Goal: Book appointment/travel/reservation

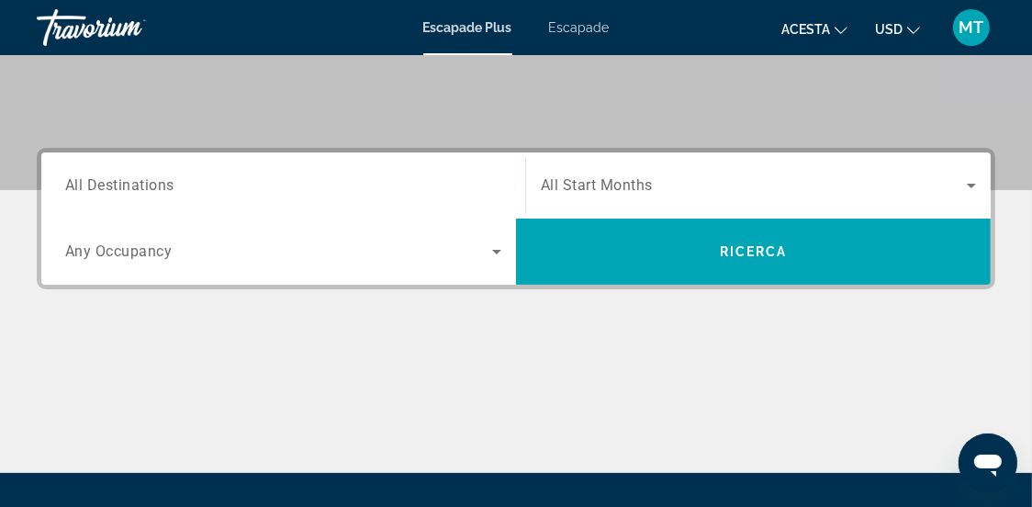
scroll to position [366, 0]
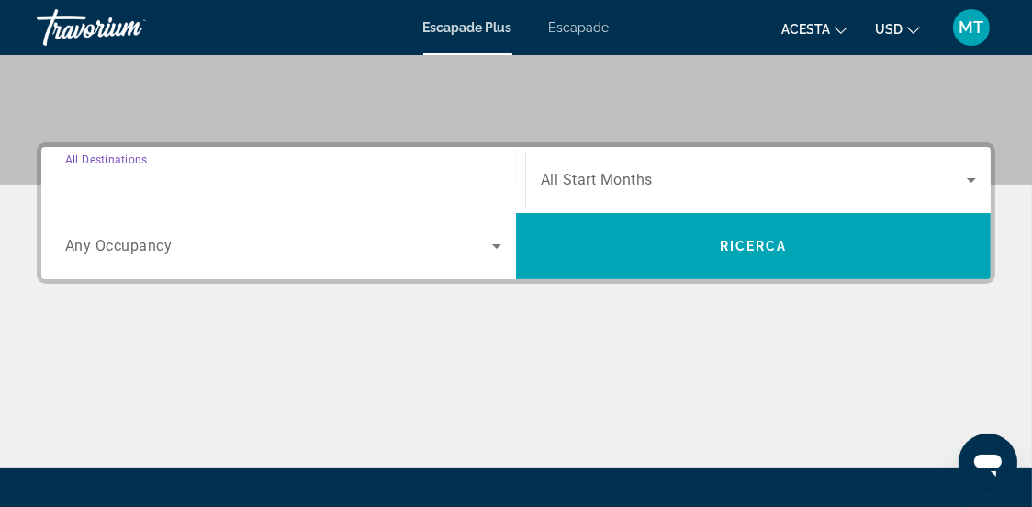
click at [226, 180] on input "Destination All Destinations" at bounding box center [283, 181] width 436 height 22
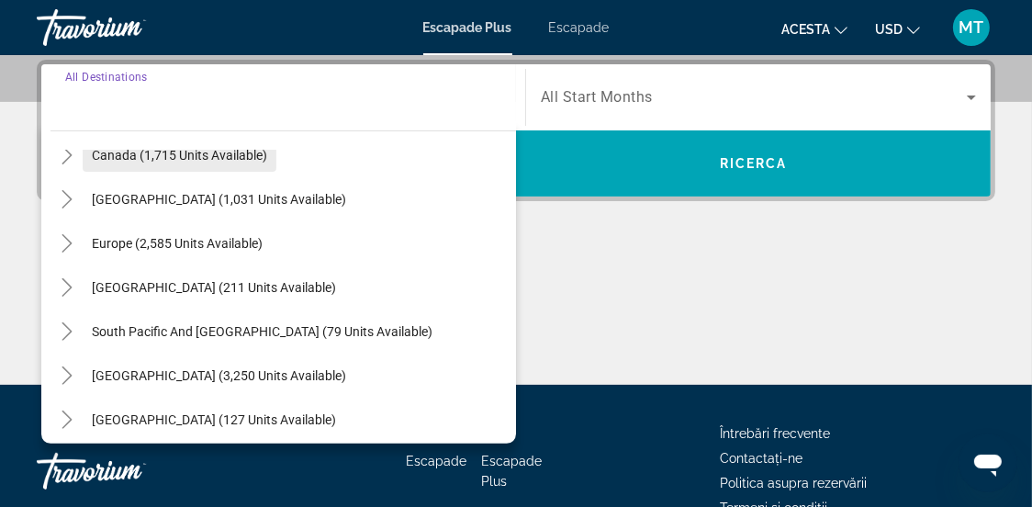
scroll to position [114, 0]
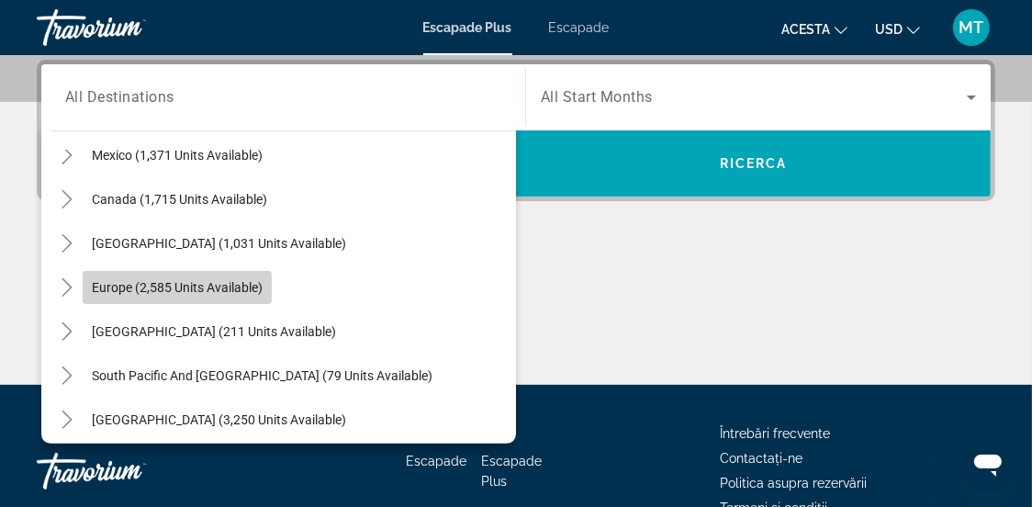
click at [104, 286] on span "Europe (2,585 units available)" at bounding box center [177, 287] width 171 height 15
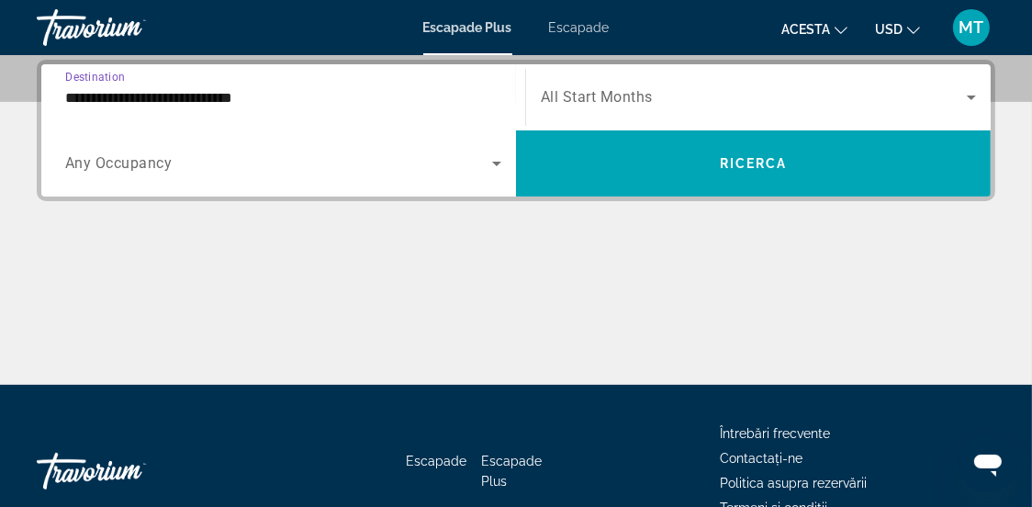
click at [199, 99] on input "**********" at bounding box center [283, 98] width 436 height 22
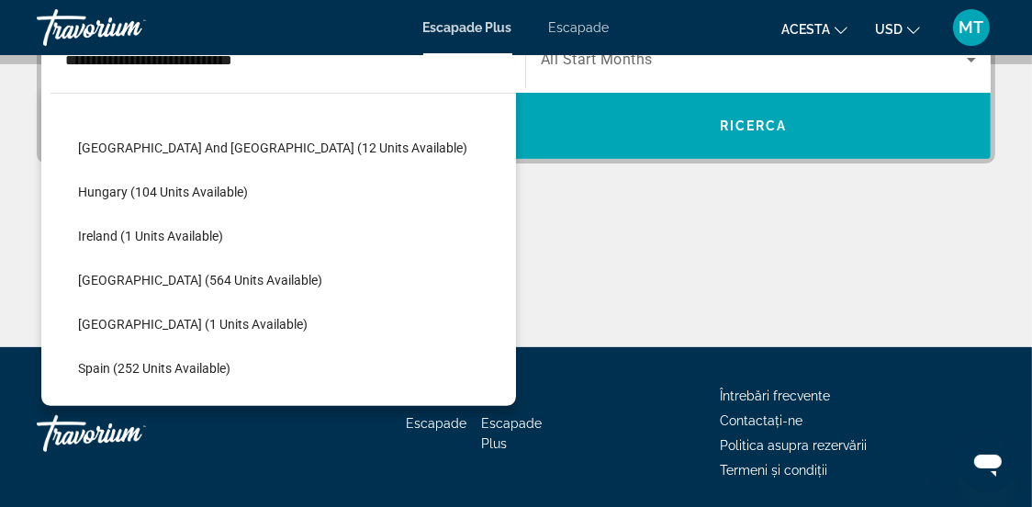
scroll to position [385, 0]
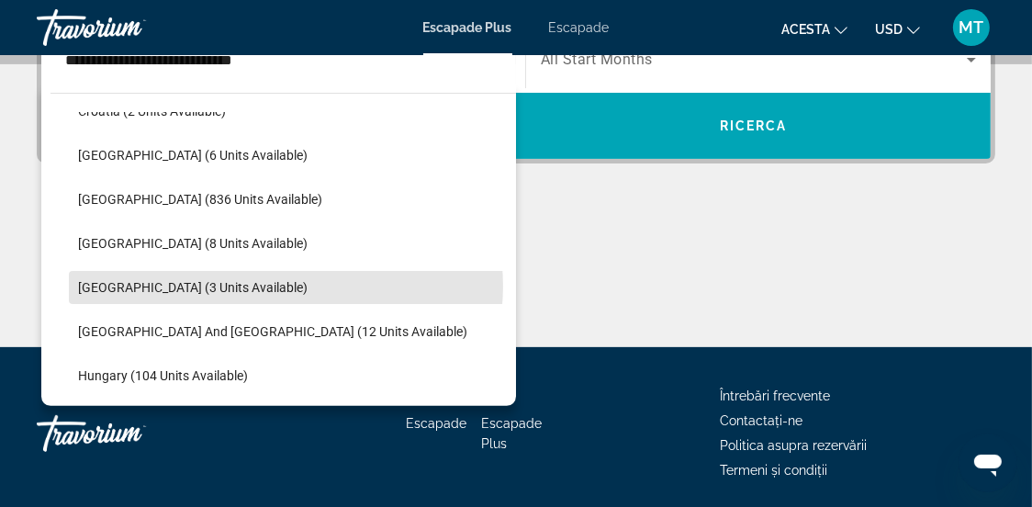
click at [281, 286] on span "Search widget" at bounding box center [292, 287] width 447 height 44
type input "**********"
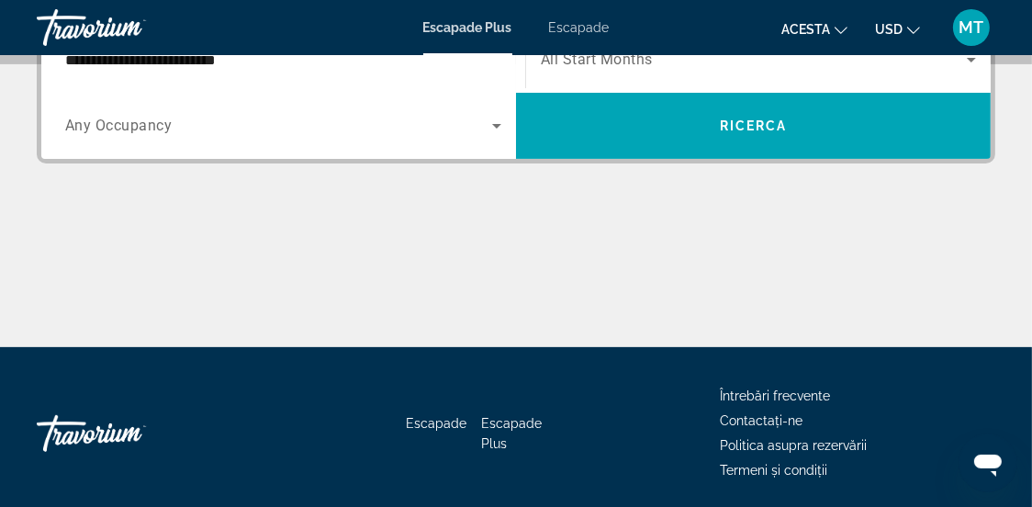
scroll to position [449, 0]
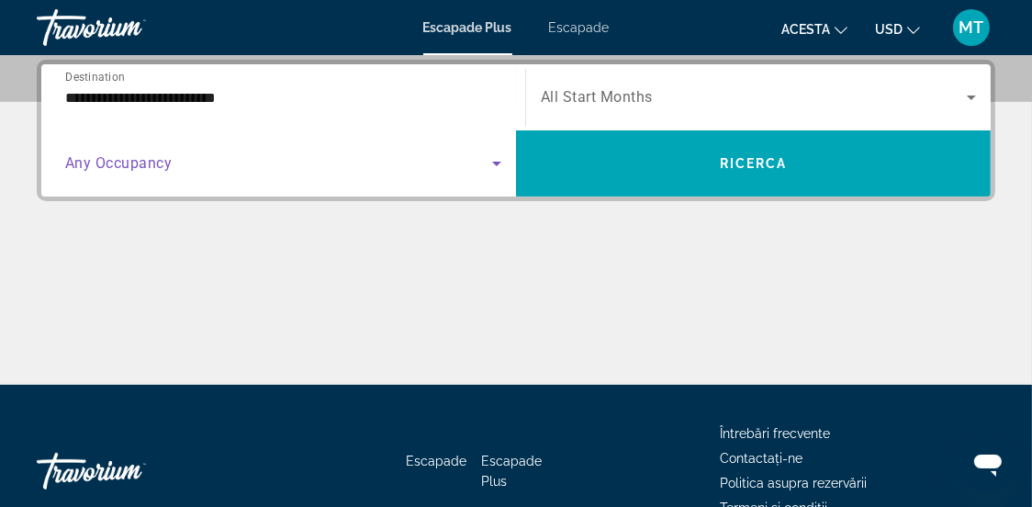
click at [499, 166] on icon "Search widget" at bounding box center [497, 163] width 22 height 22
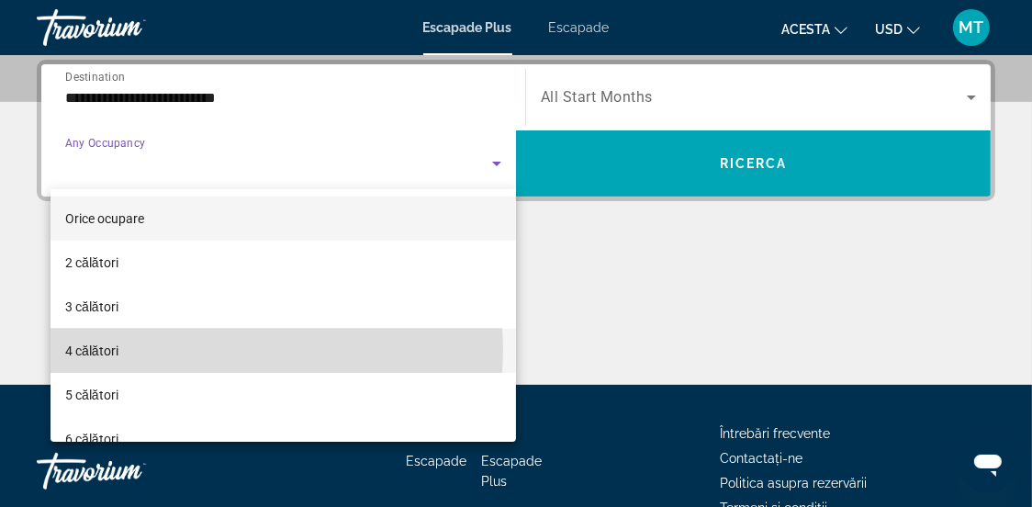
click at [207, 349] on mat-option "4 călători" at bounding box center [282, 351] width 465 height 44
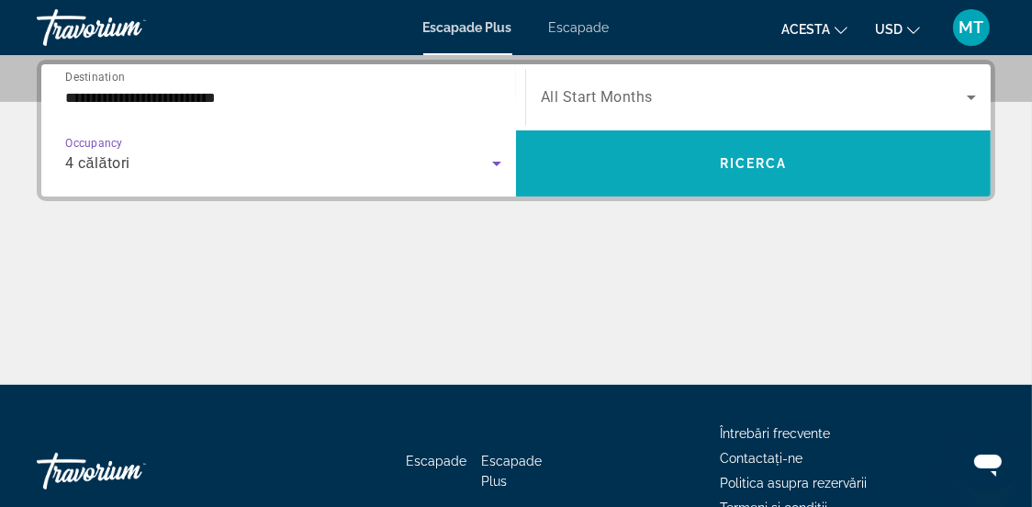
click at [716, 174] on span "Search widget" at bounding box center [753, 163] width 475 height 44
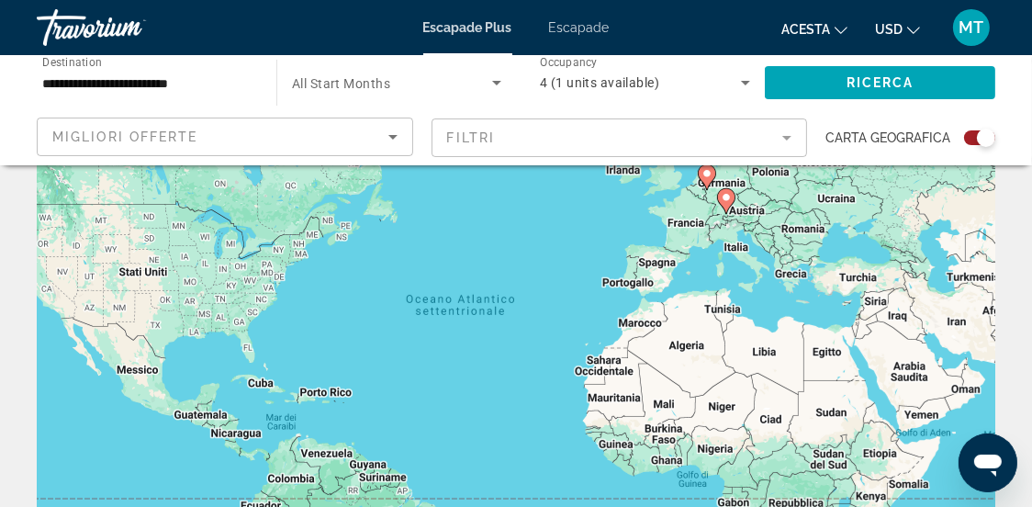
scroll to position [112, 0]
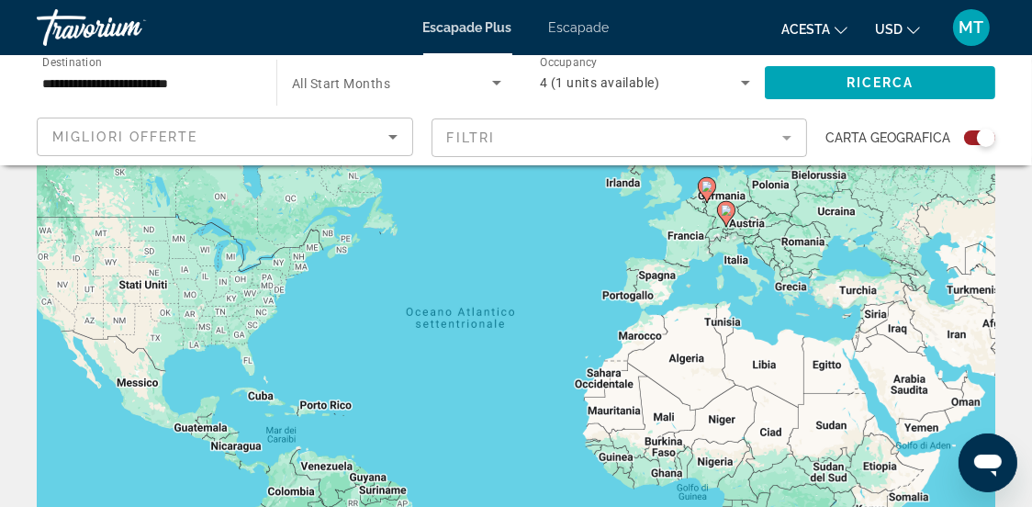
click at [735, 267] on div "Per attivare il trascinamento con la tastiera, premi Alt + Invio. Nello stato d…" at bounding box center [516, 347] width 958 height 551
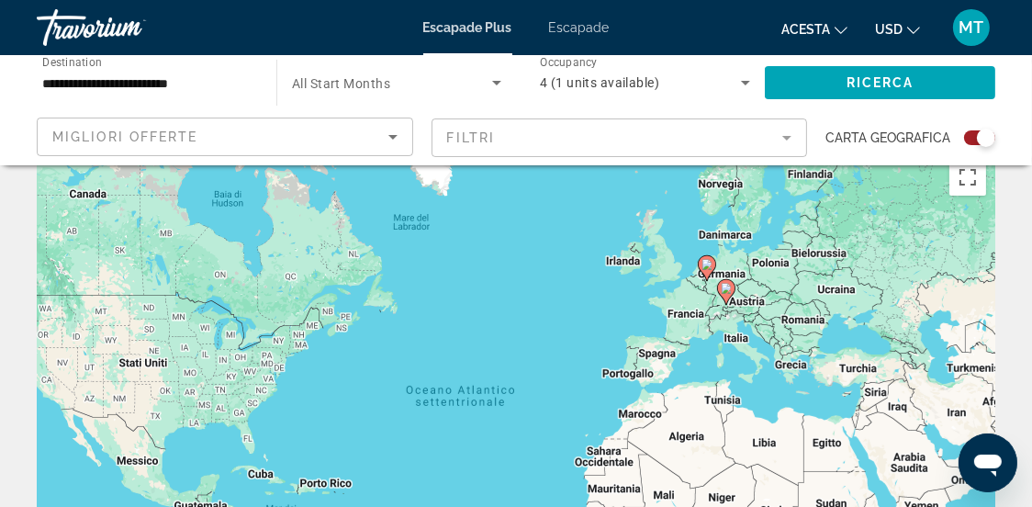
scroll to position [0, 0]
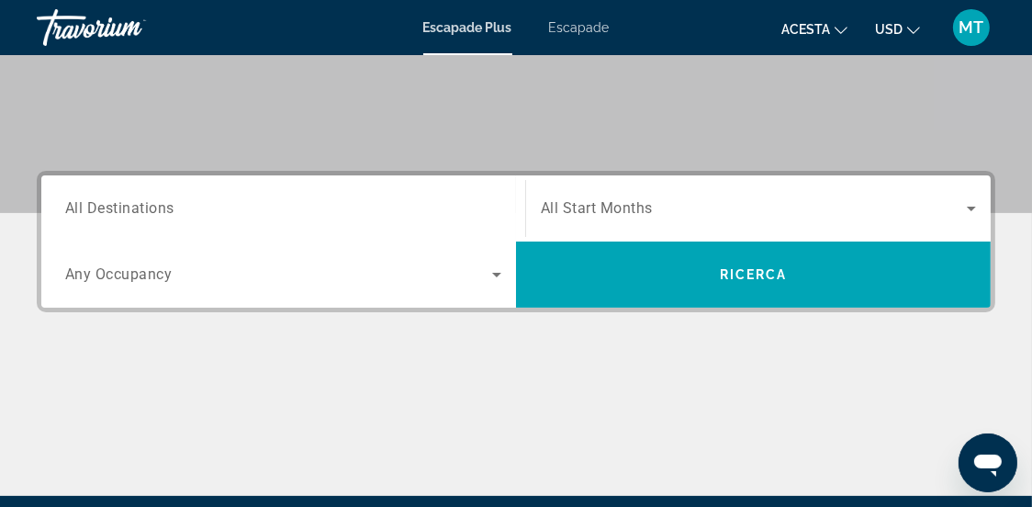
scroll to position [366, 0]
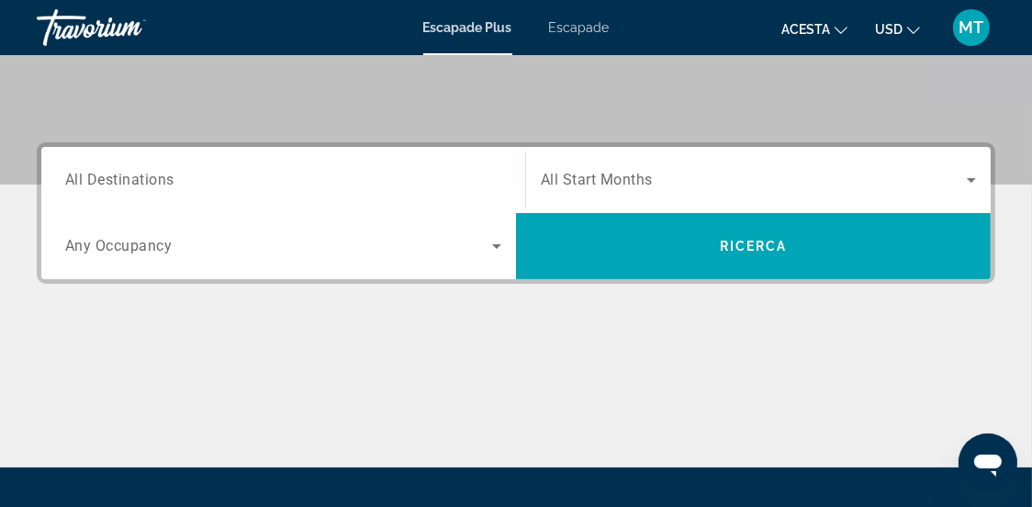
click at [220, 181] on input "Destination All Destinations" at bounding box center [283, 181] width 436 height 22
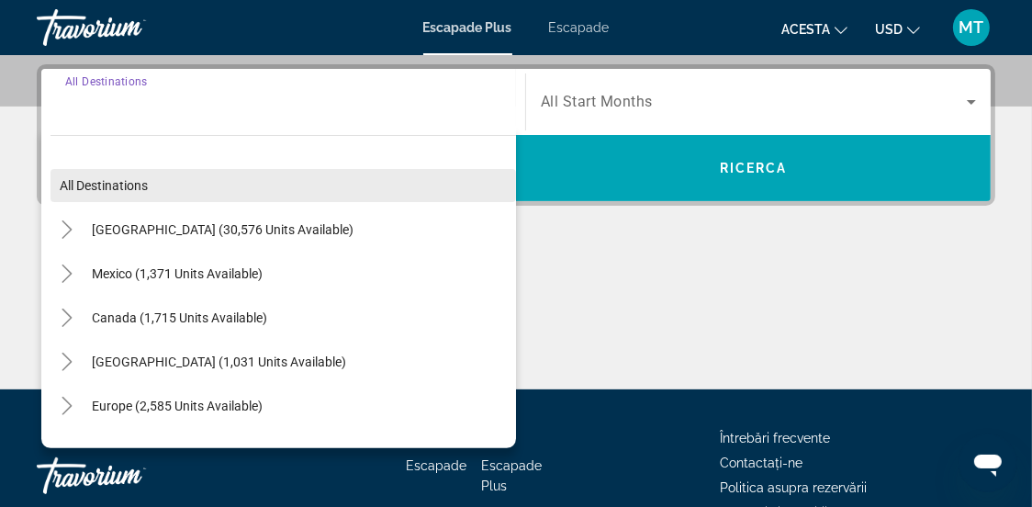
scroll to position [449, 0]
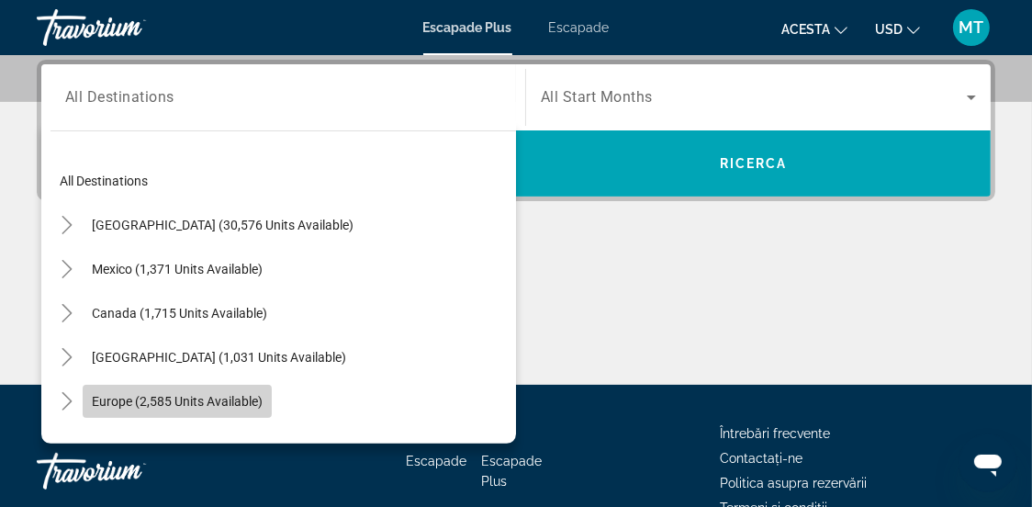
click at [105, 400] on span "Europe (2,585 units available)" at bounding box center [177, 401] width 171 height 15
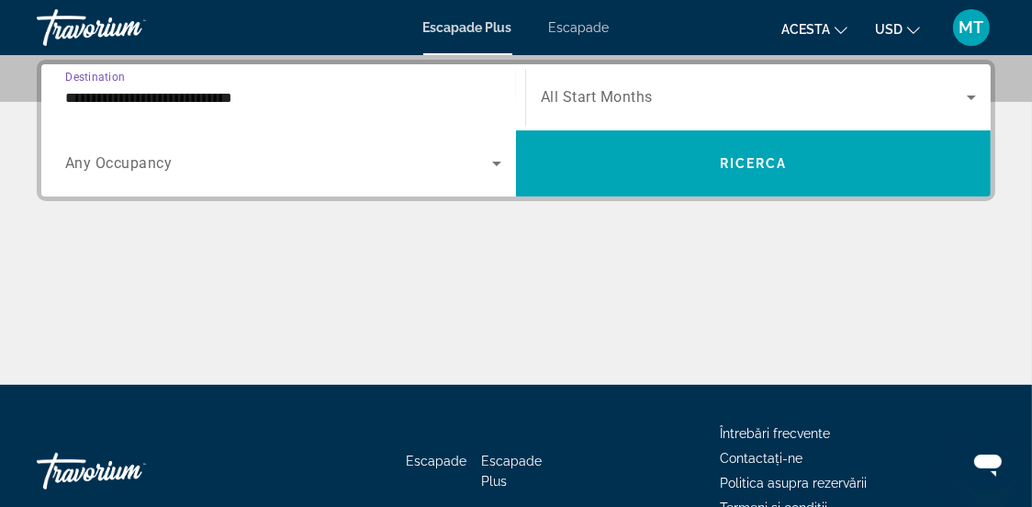
click at [94, 99] on input "**********" at bounding box center [283, 98] width 436 height 22
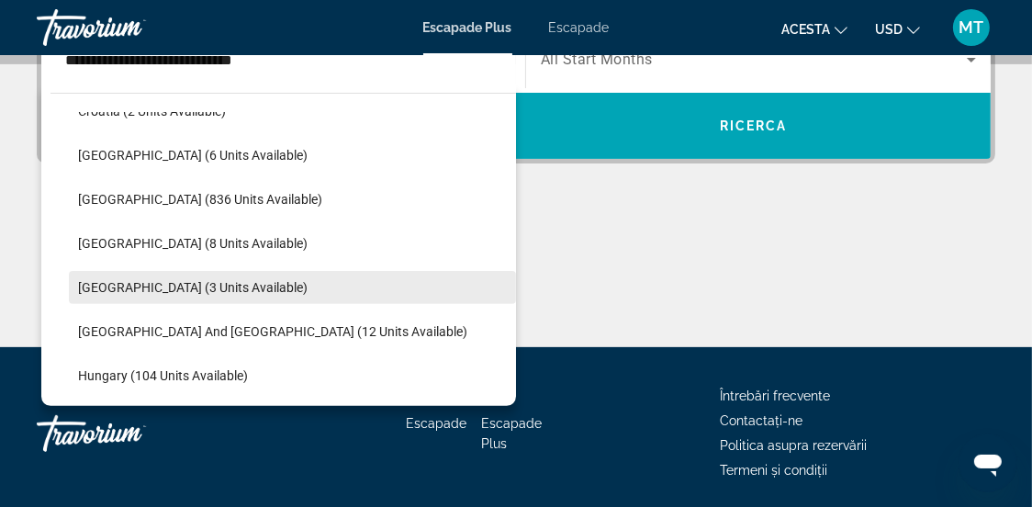
scroll to position [476, 0]
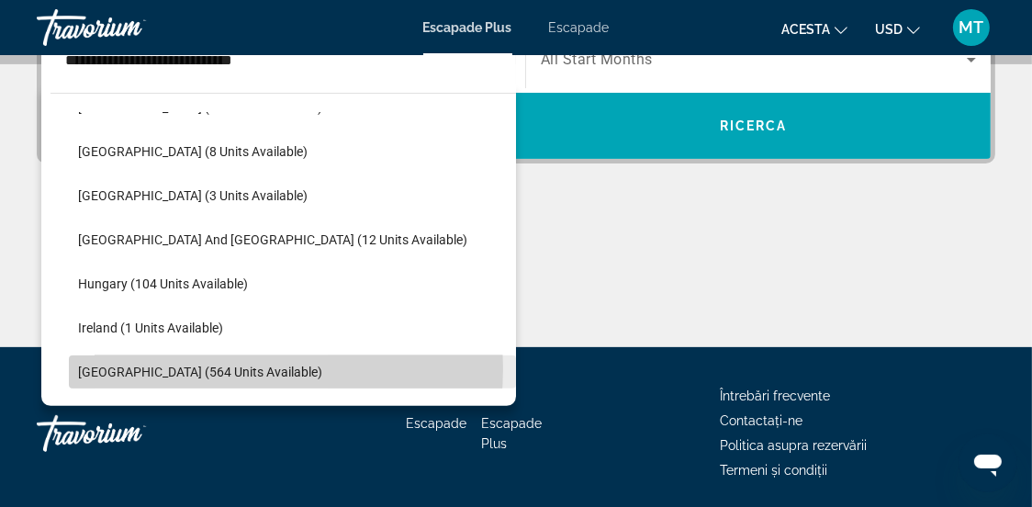
click at [182, 368] on span "[GEOGRAPHIC_DATA] (564 units available)" at bounding box center [200, 371] width 244 height 15
type input "**********"
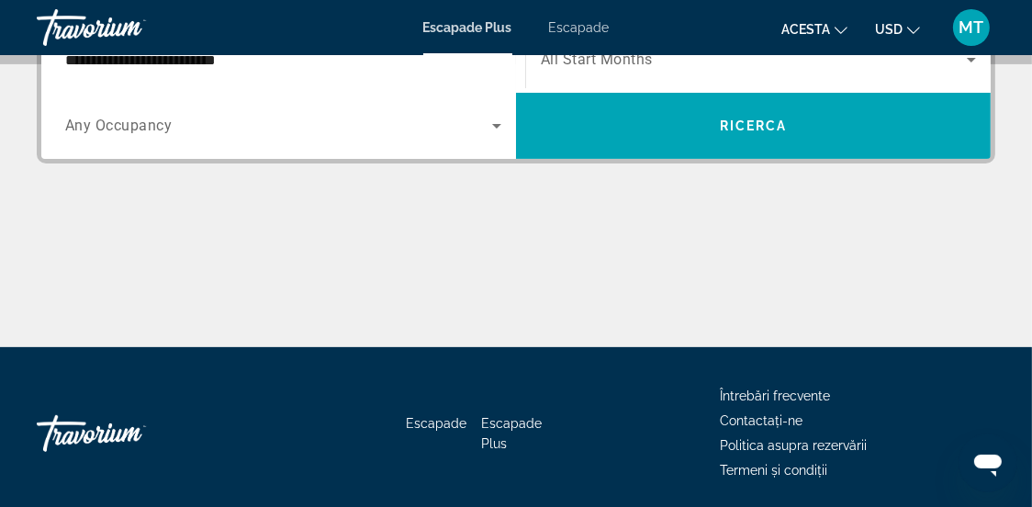
scroll to position [449, 0]
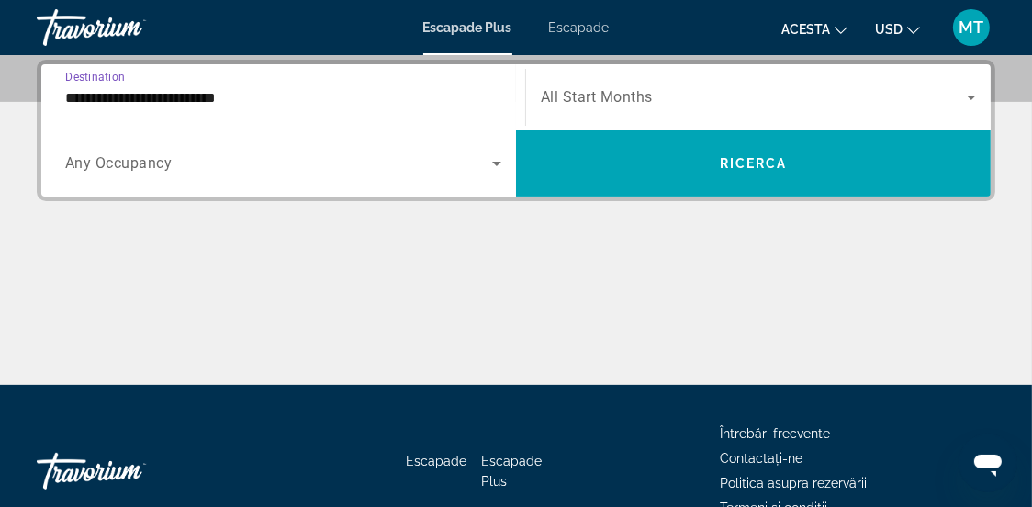
click at [500, 168] on icon "Search widget" at bounding box center [497, 163] width 22 height 22
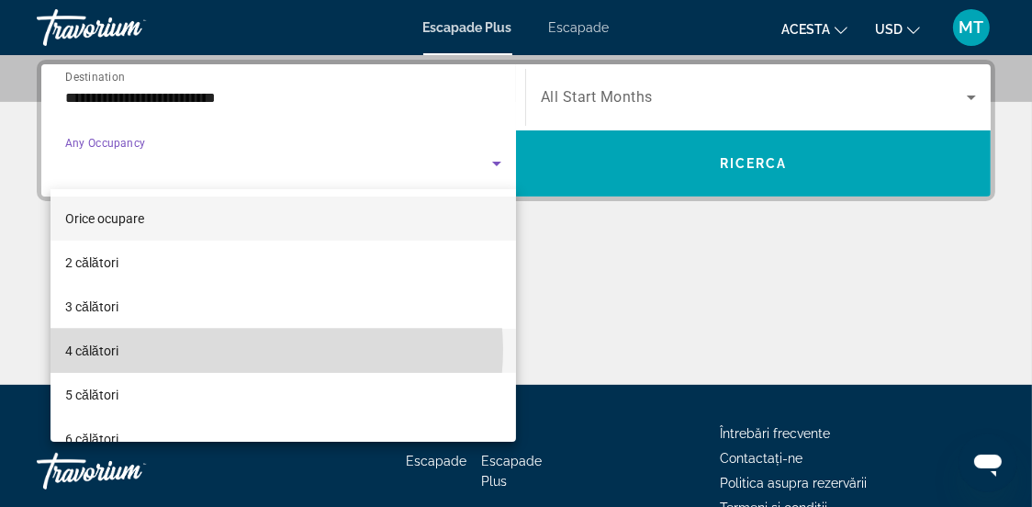
click at [264, 350] on mat-option "4 călători" at bounding box center [282, 351] width 465 height 44
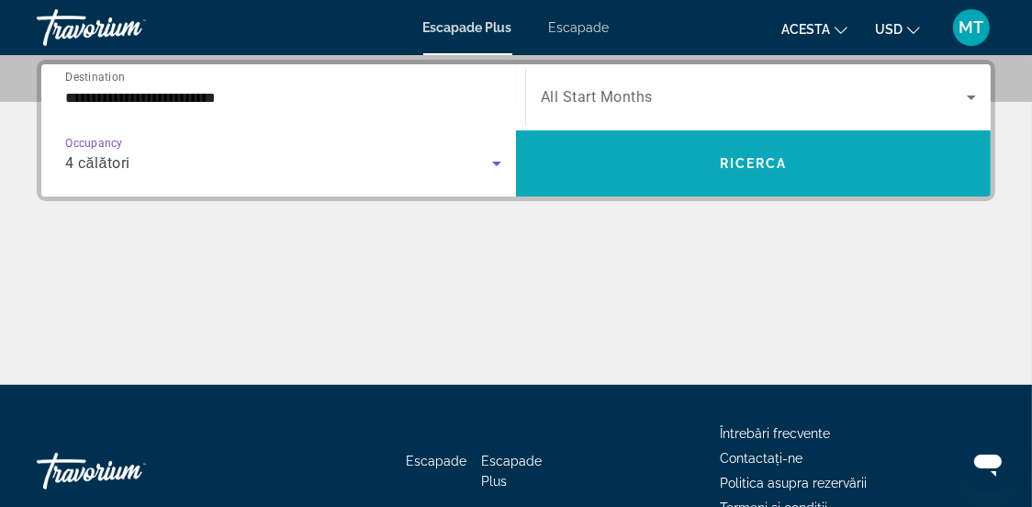
click at [735, 173] on span "Search widget" at bounding box center [753, 163] width 475 height 44
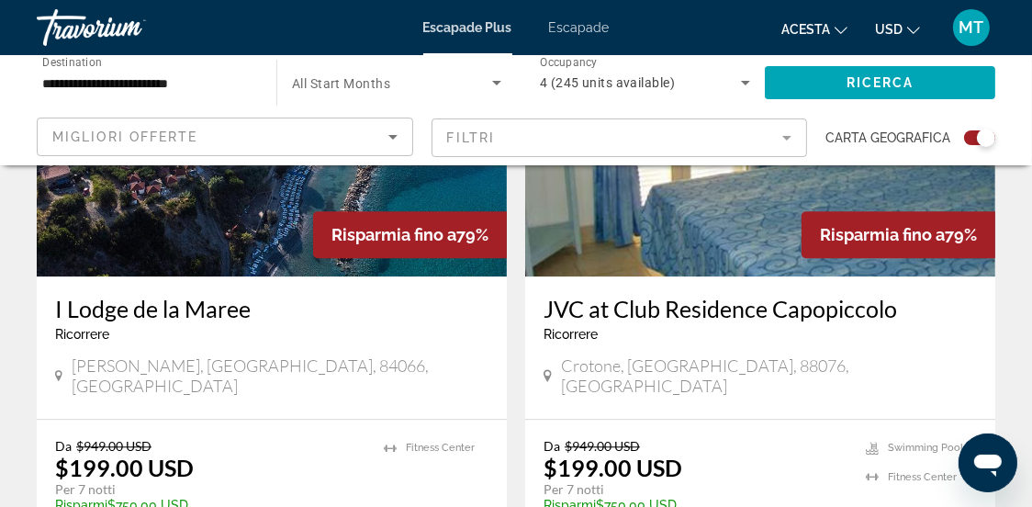
scroll to position [4039, 0]
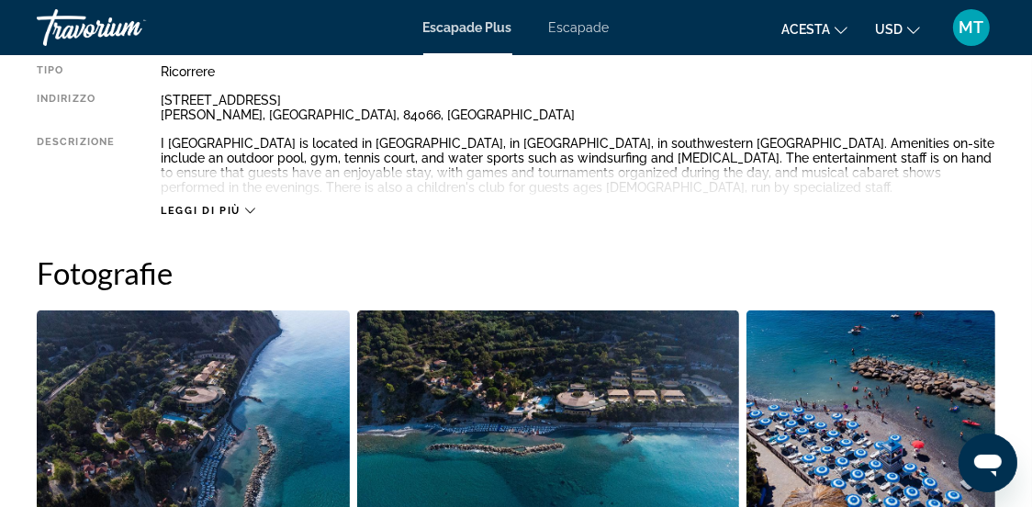
scroll to position [551, 0]
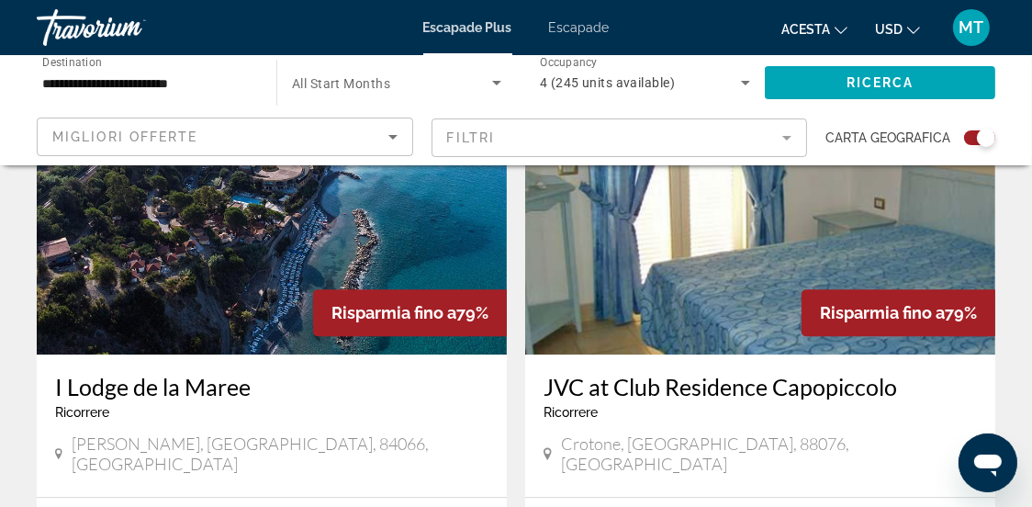
scroll to position [4334, 0]
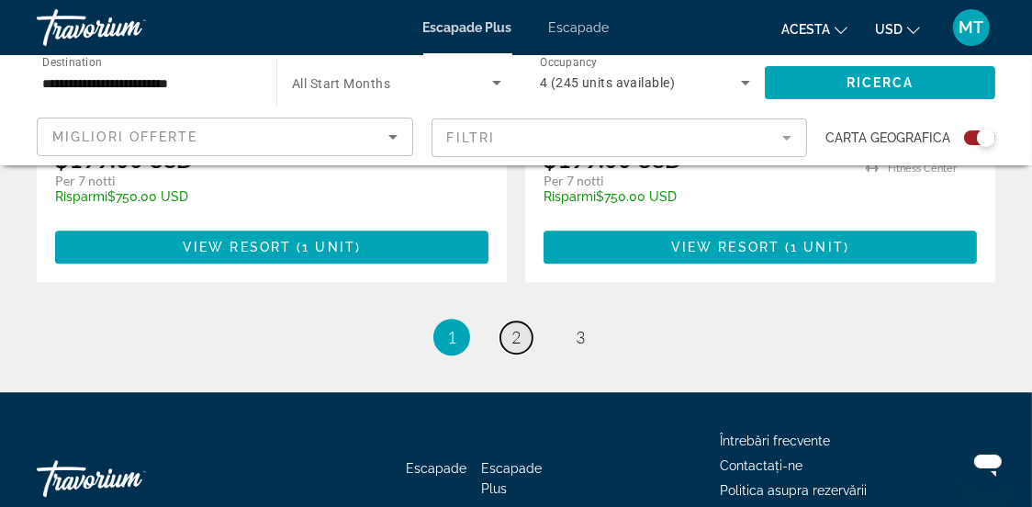
click at [511, 327] on span "2" at bounding box center [515, 337] width 9 height 20
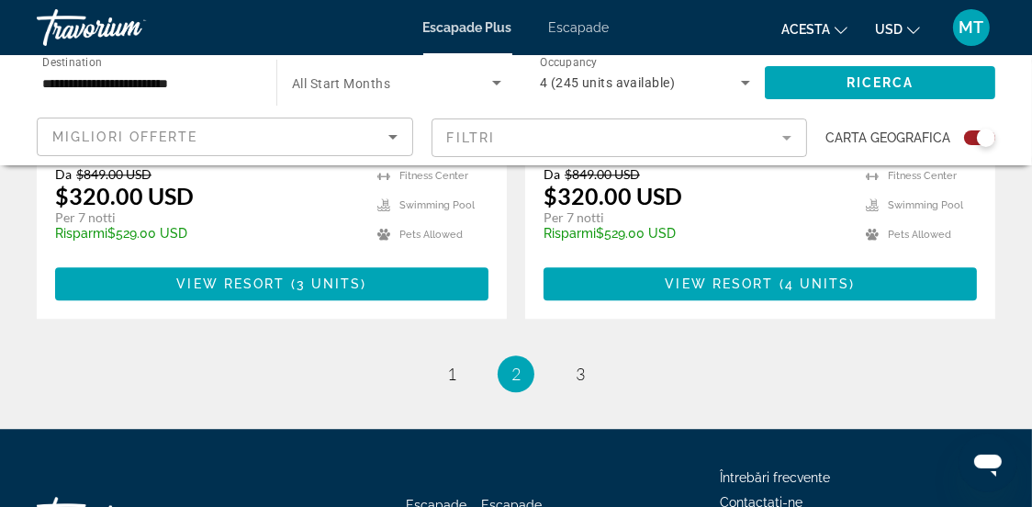
scroll to position [4334, 0]
